Goal: Obtain resource: Download file/media

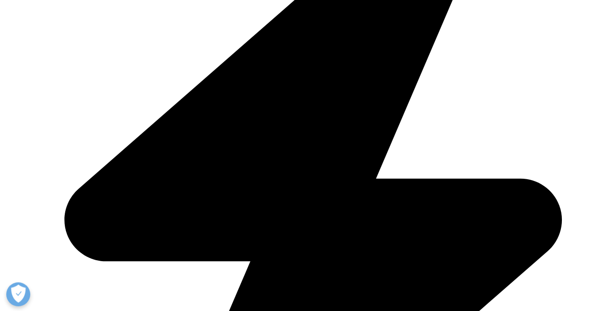
scroll to position [384, 0]
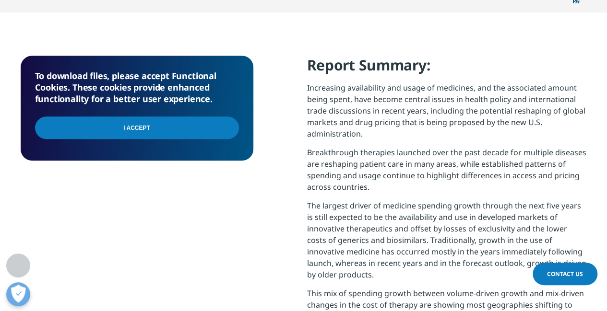
click at [172, 117] on input "I Accept" at bounding box center [137, 128] width 204 height 23
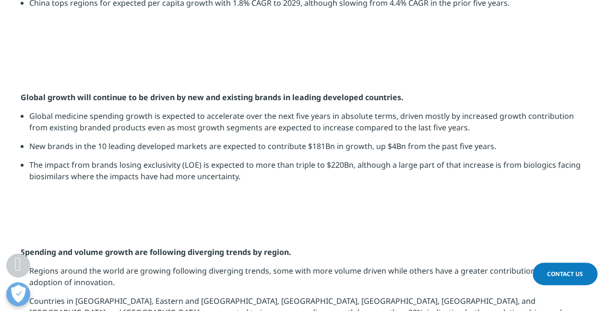
scroll to position [1233, 0]
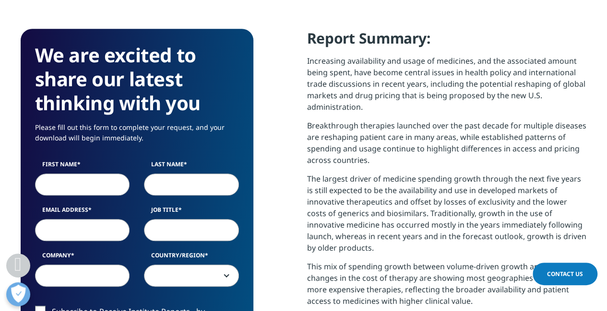
scroll to position [443, 0]
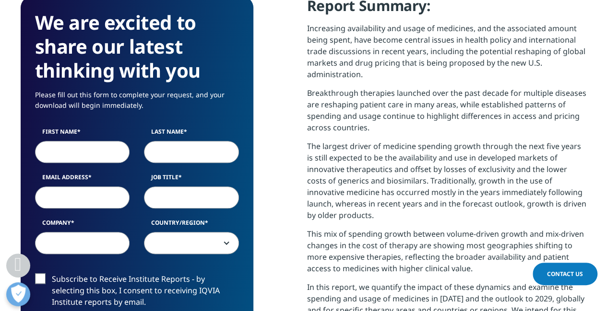
click at [100, 141] on input "First Name" at bounding box center [82, 152] width 95 height 22
type input "[PERSON_NAME]"
click at [164, 141] on input "Last Name" at bounding box center [191, 152] width 95 height 22
type input "[PERSON_NAME]"
drag, startPoint x: 76, startPoint y: 178, endPoint x: 81, endPoint y: 177, distance: 4.9
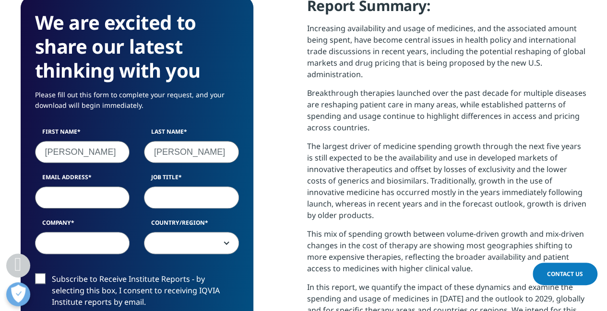
click at [76, 187] on input "Email Address" at bounding box center [82, 198] width 95 height 22
type input "[PERSON_NAME][EMAIL_ADDRESS][PERSON_NAME][DOMAIN_NAME]"
click at [198, 187] on input "Job Title" at bounding box center [191, 198] width 95 height 22
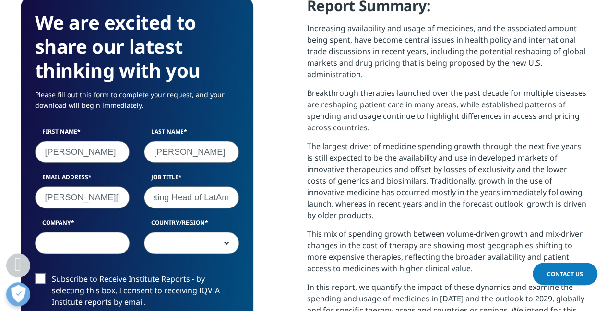
type input "Regional Marketing Head of LatAm"
click at [73, 232] on input "Company" at bounding box center [82, 243] width 95 height 22
type input "OM Pharma"
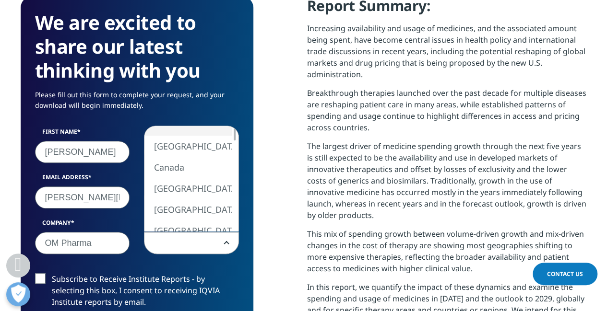
click at [227, 233] on span at bounding box center [191, 244] width 94 height 22
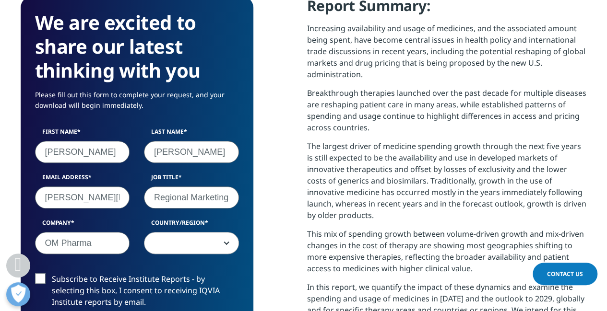
click at [209, 233] on span at bounding box center [191, 244] width 94 height 22
click at [228, 232] on span at bounding box center [191, 243] width 95 height 22
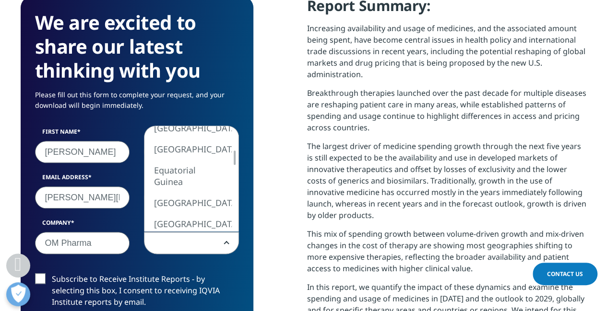
click at [235, 190] on div at bounding box center [235, 179] width 8 height 106
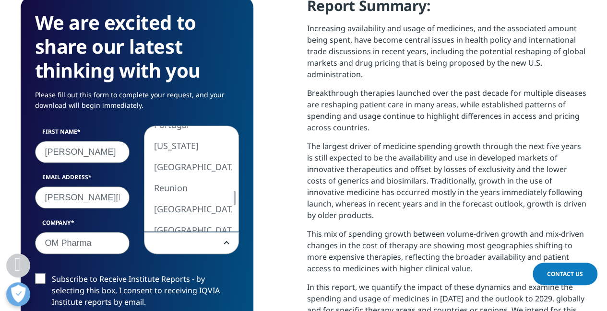
select select "[GEOGRAPHIC_DATA]"
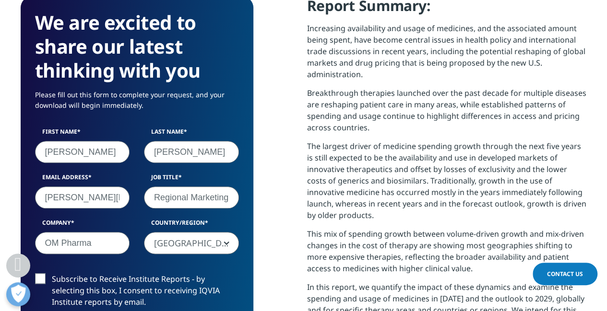
click at [39, 273] on label "Subscribe to Receive Institute Reports - by selecting this box, I consent to re…" at bounding box center [137, 293] width 204 height 40
click at [52, 273] on input "Subscribe to Receive Institute Reports - by selecting this box, I consent to re…" at bounding box center [52, 273] width 0 height 0
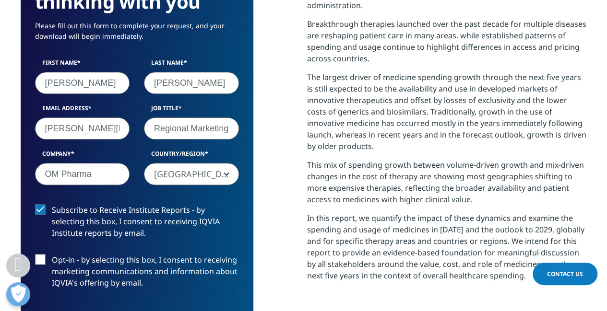
scroll to position [539, 0]
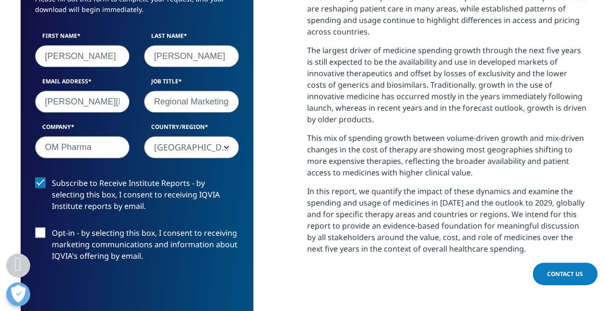
click at [43, 227] on label "Opt-in - by selecting this box, I consent to receiving marketing communications…" at bounding box center [137, 247] width 204 height 40
click at [52, 227] on input "Opt-in - by selecting this box, I consent to receiving marketing communications…" at bounding box center [52, 227] width 0 height 0
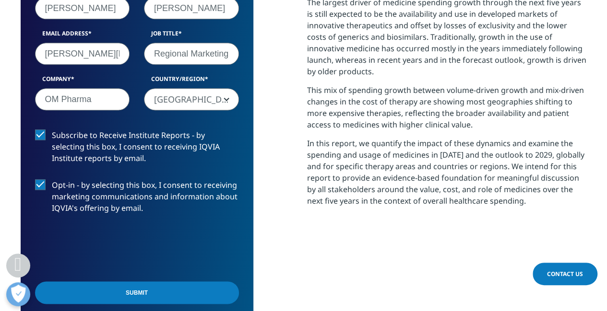
click at [193, 282] on input "Submit" at bounding box center [137, 293] width 204 height 23
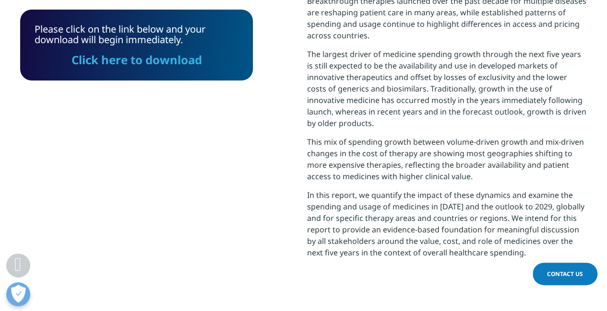
scroll to position [536, 0]
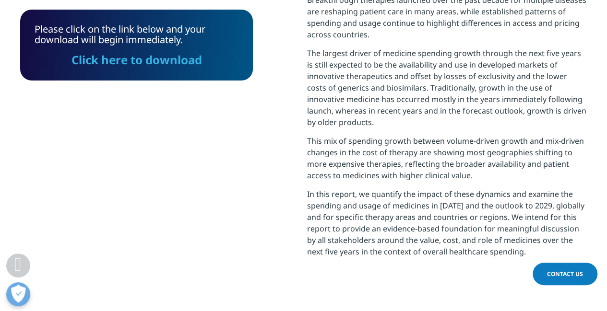
click at [165, 63] on link "Click here to download" at bounding box center [136, 60] width 131 height 16
